Goal: Task Accomplishment & Management: Use online tool/utility

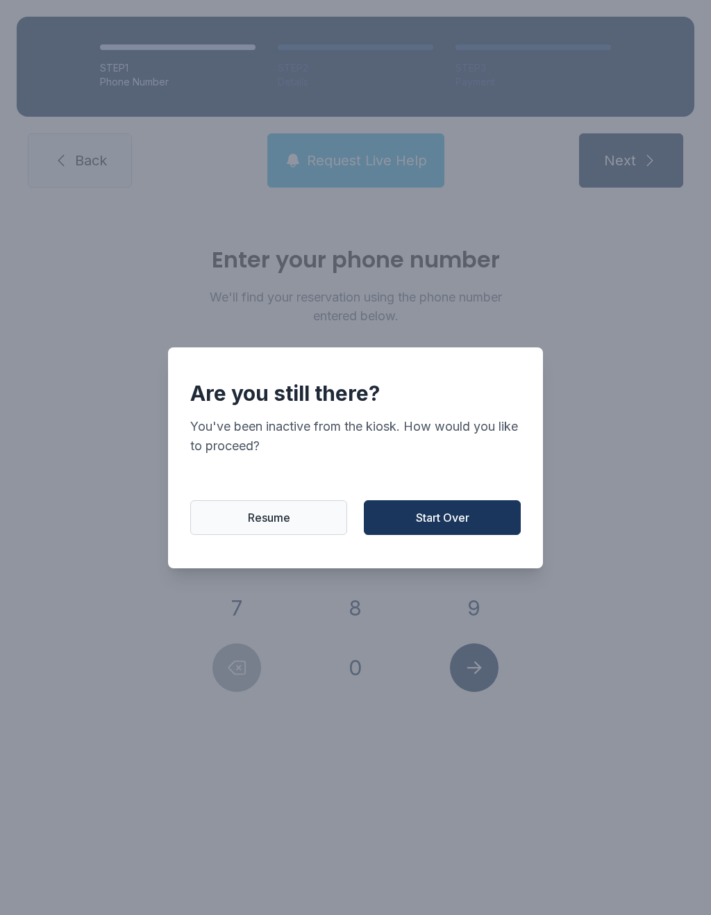
click at [430, 515] on button "Start Over" at bounding box center [442, 517] width 157 height 35
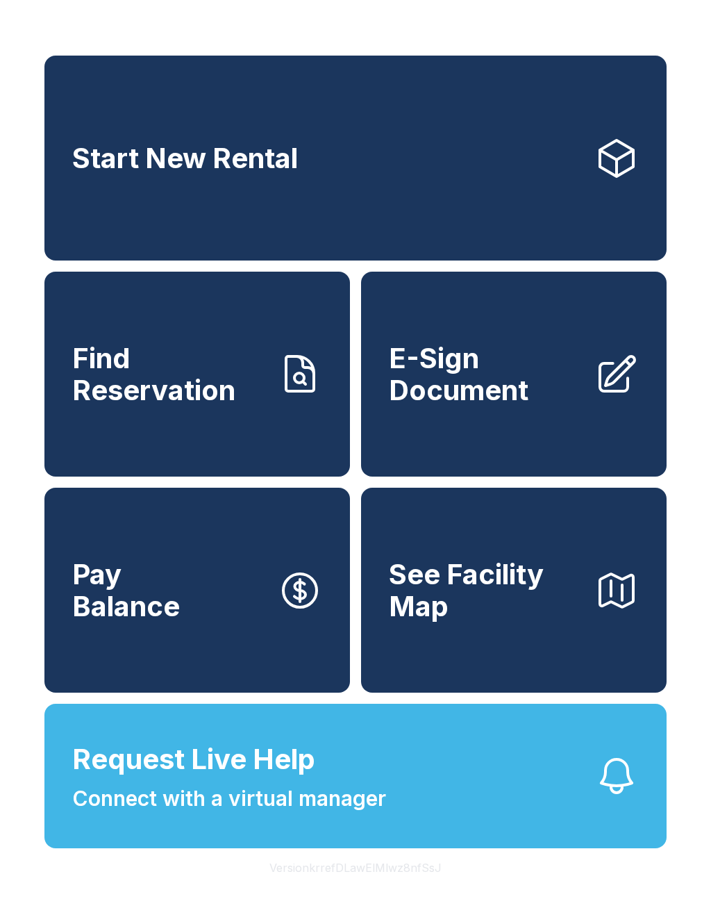
click at [502, 406] on span "E-Sign Document" at bounding box center [486, 373] width 195 height 63
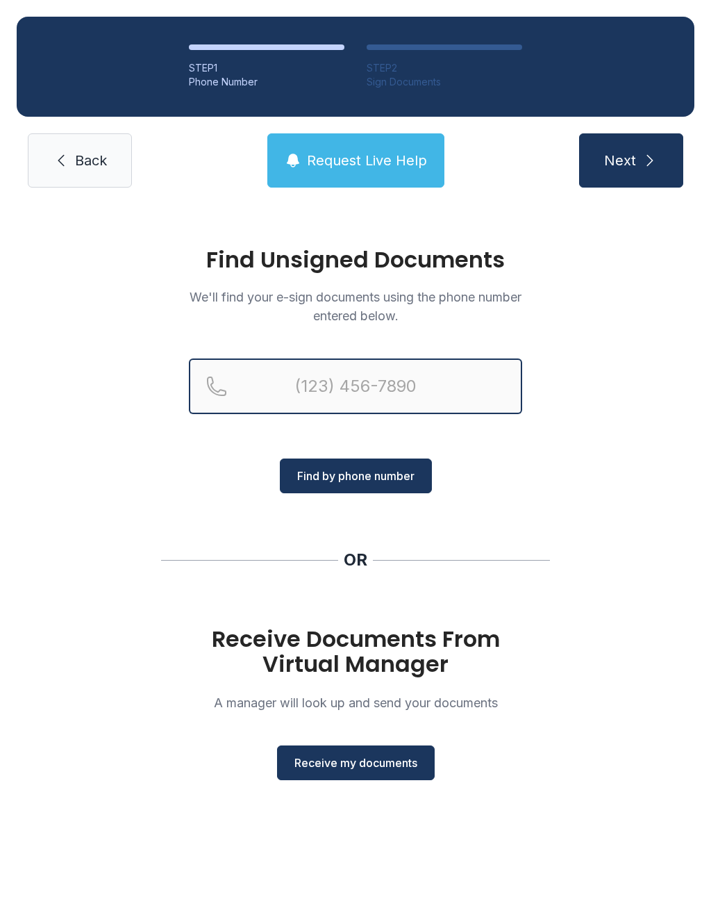
click at [372, 390] on input "Reservation phone number" at bounding box center [355, 386] width 333 height 56
type input "[PHONE_NUMBER]"
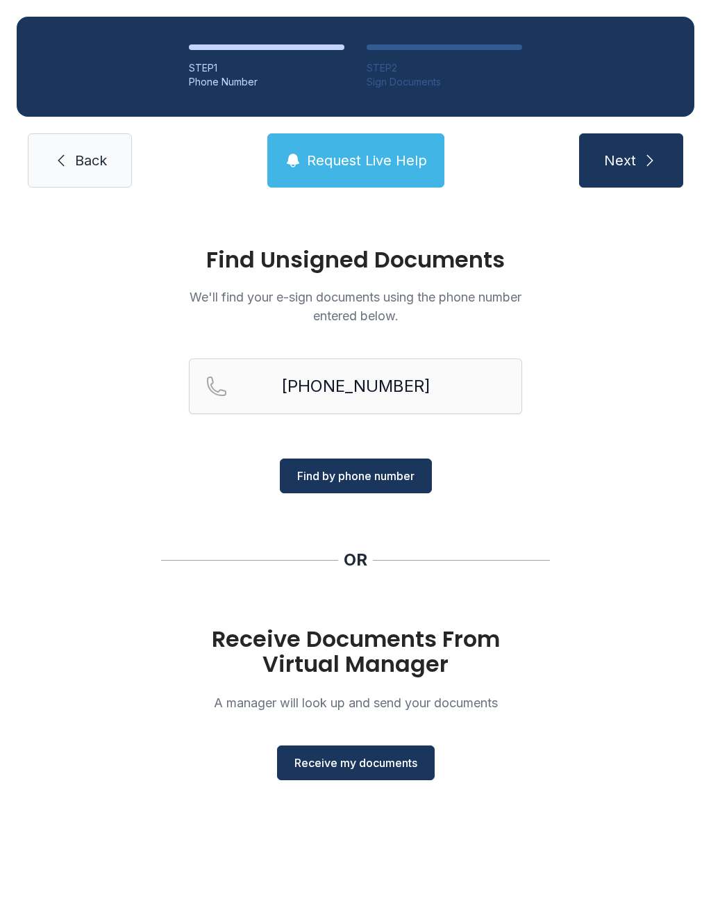
click at [631, 152] on span "Next" at bounding box center [620, 160] width 32 height 19
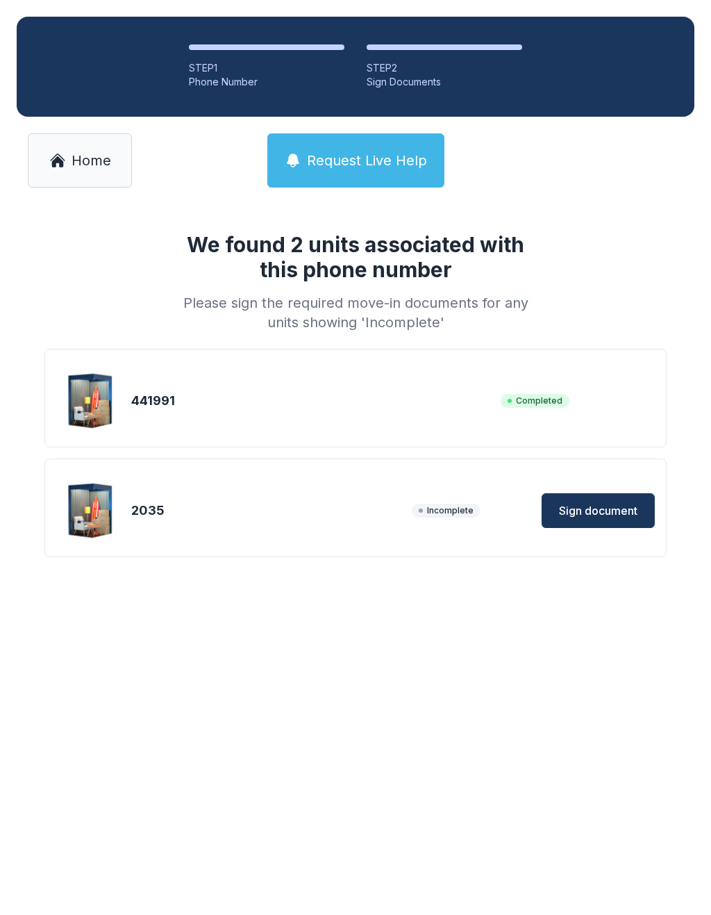
click at [592, 517] on span "Sign document" at bounding box center [598, 510] width 78 height 17
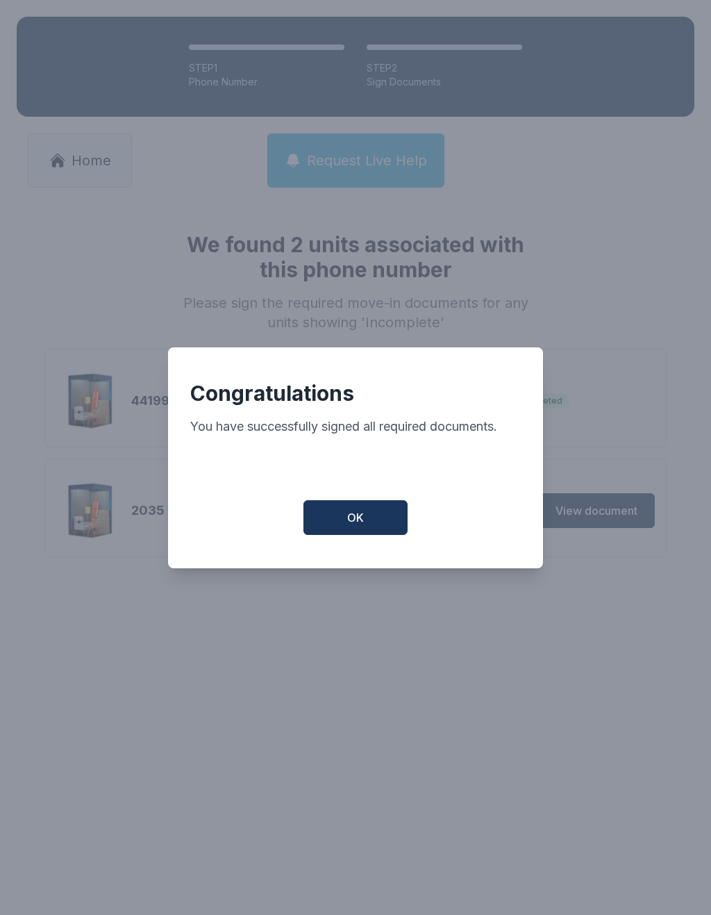
click at [353, 522] on span "OK" at bounding box center [355, 517] width 17 height 17
